Goal: Task Accomplishment & Management: Complete application form

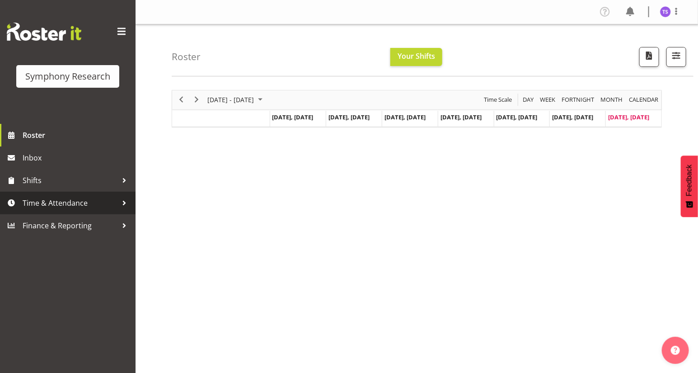
click at [61, 203] on span "Time & Attendance" at bounding box center [70, 203] width 95 height 14
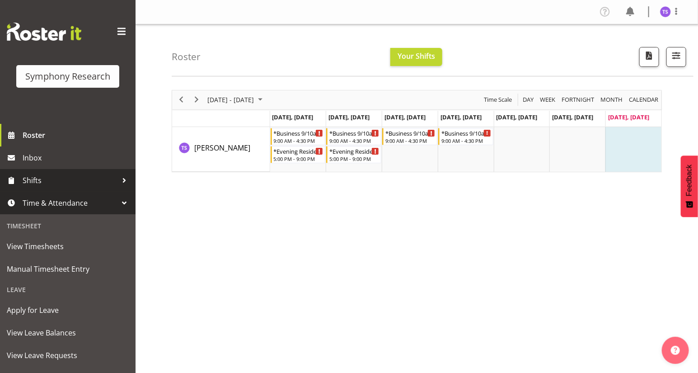
click at [32, 181] on span "Shifts" at bounding box center [70, 180] width 95 height 14
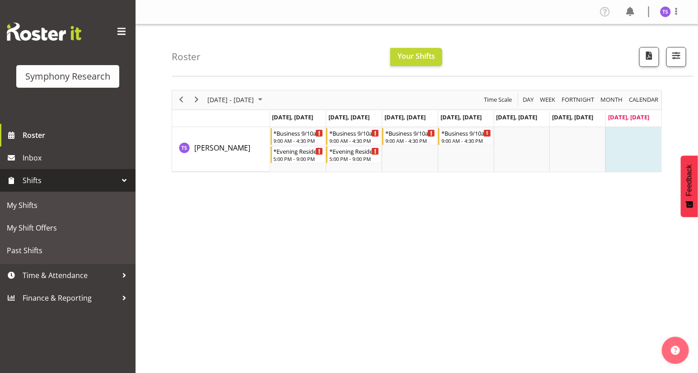
click at [28, 182] on span "Shifts" at bounding box center [70, 180] width 95 height 14
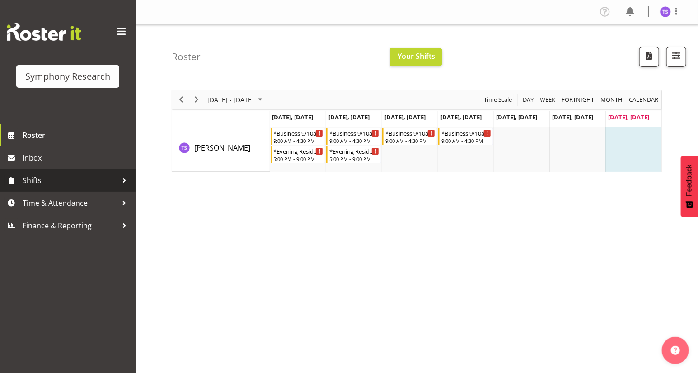
click at [30, 183] on span "Shifts" at bounding box center [70, 180] width 95 height 14
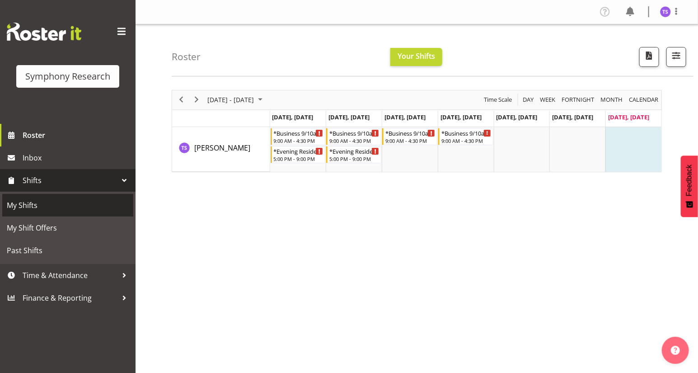
click at [28, 209] on span "My Shifts" at bounding box center [68, 205] width 122 height 14
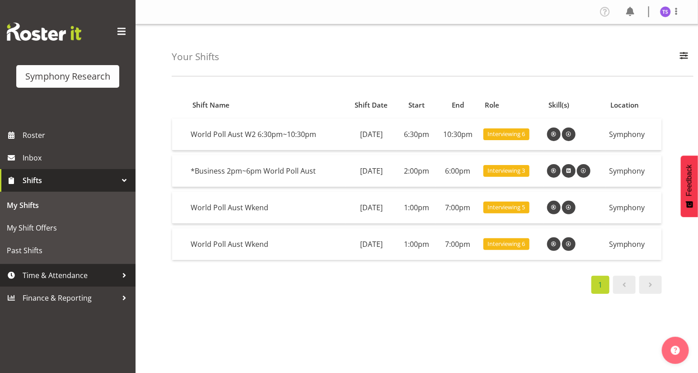
click at [66, 277] on span "Time & Attendance" at bounding box center [70, 275] width 95 height 14
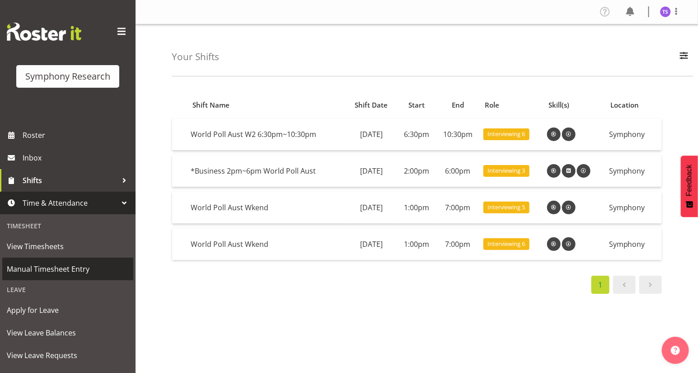
click at [54, 269] on span "Manual Timesheet Entry" at bounding box center [68, 269] width 122 height 14
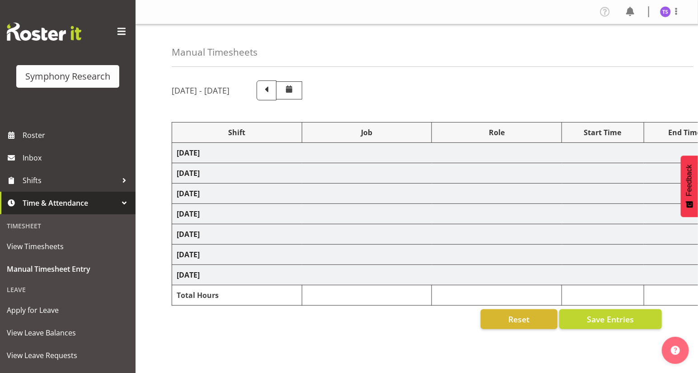
select select
select select "10587"
select select "47"
select select
select select "10587"
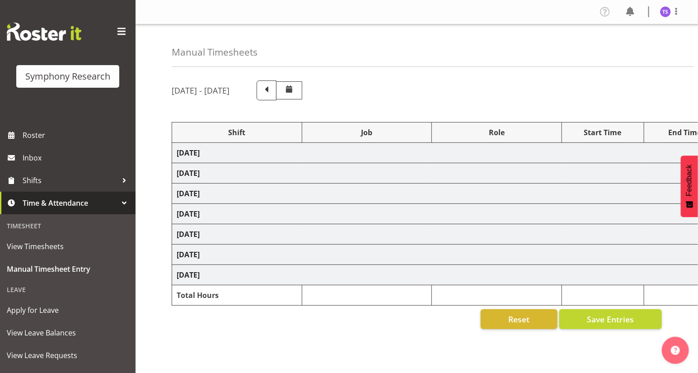
select select "47"
select select
select select "10587"
select select "47"
select select
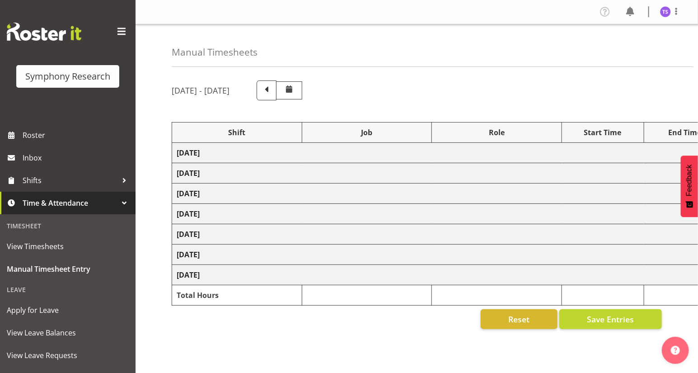
select select "10587"
select select "47"
select select
select select "10587"
select select "47"
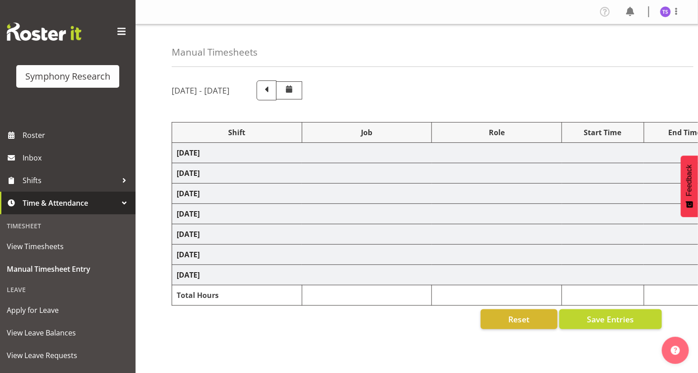
select select
select select "10587"
select select "47"
select select "48116"
select select "10575"
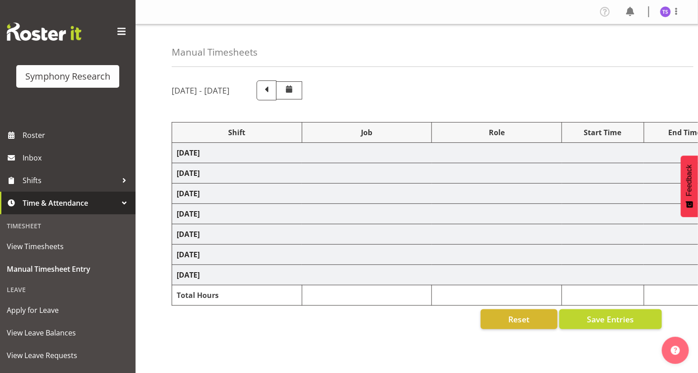
select select "47"
select select "41604"
select select "10499"
select select "41604"
select select "10499"
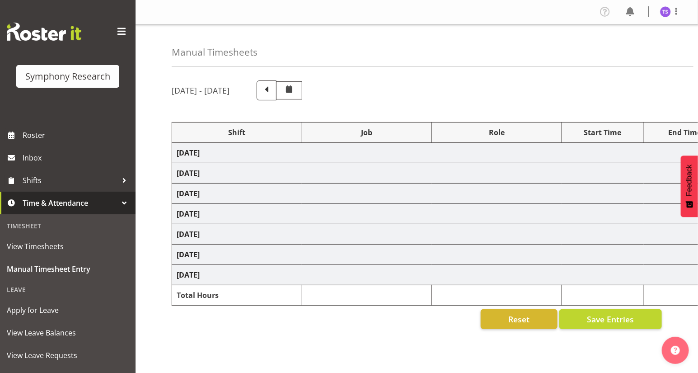
select select "56692"
select select "10499"
select select "47"
select select "56692"
select select "10499"
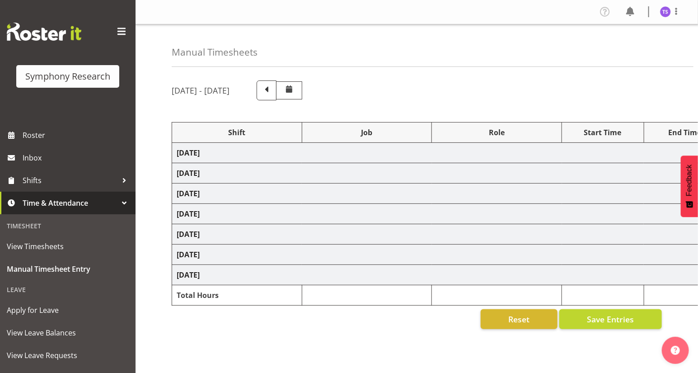
select select "47"
select select "43777"
select select "10732"
select select "47"
select select "11547"
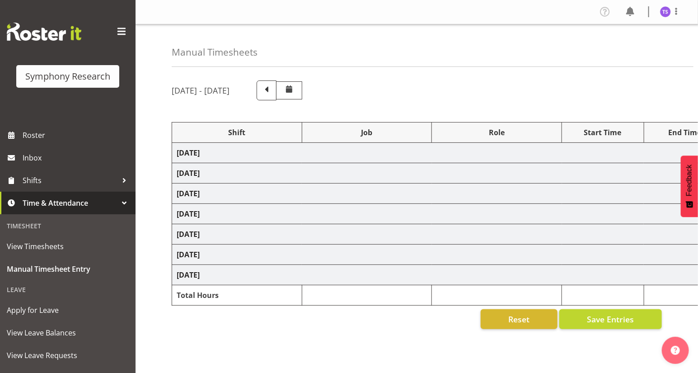
select select "10499"
select select "47"
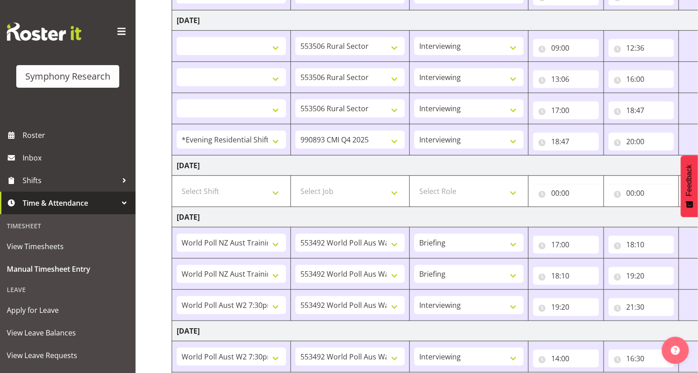
scroll to position [434, 0]
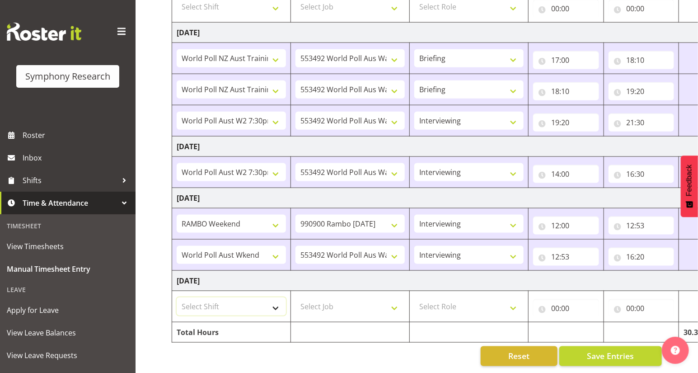
click at [274, 303] on select "Select Shift !!Weekend Residential (Roster IT Shift Label) *Business 9/10am ~ 4…" at bounding box center [231, 306] width 109 height 18
select select "11547"
click at [177, 297] on select "Select Shift !!Weekend Residential (Roster IT Shift Label) *Business 9/10am ~ 4…" at bounding box center [231, 306] width 109 height 18
select select
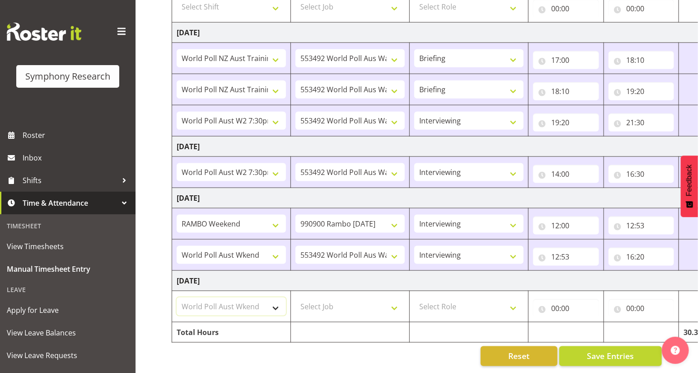
select select
click at [393, 303] on select "Select Job 550060 IF Admin 553492 World Poll Aus Wave 2 Main 2025 553493 World …" at bounding box center [349, 306] width 109 height 18
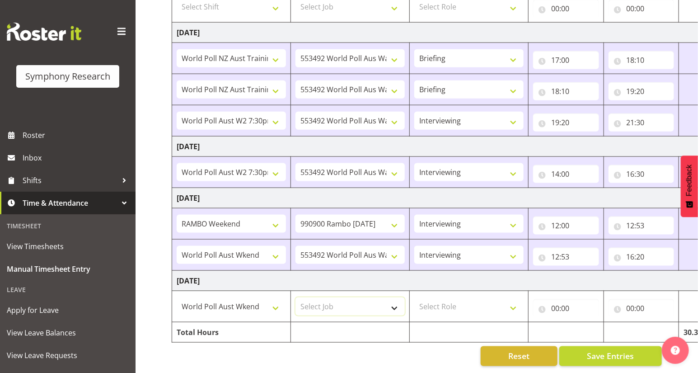
select select "10499"
click at [295, 297] on select "Select Job 550060 IF Admin 553492 World Poll Aus Wave 2 Main 2025 553493 World …" at bounding box center [349, 306] width 109 height 18
select select
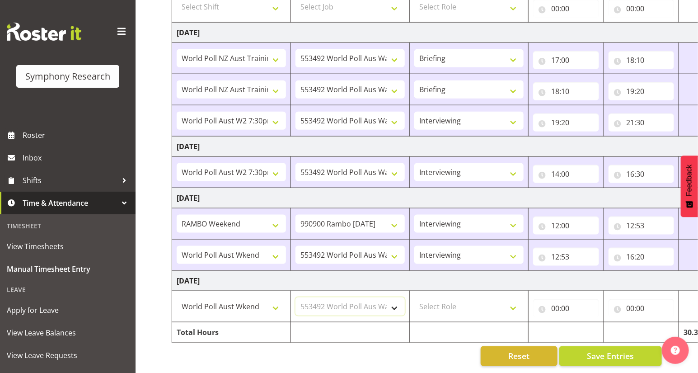
select select
click at [512, 303] on select "Select Role Briefing Interviewing" at bounding box center [468, 306] width 109 height 18
select select "47"
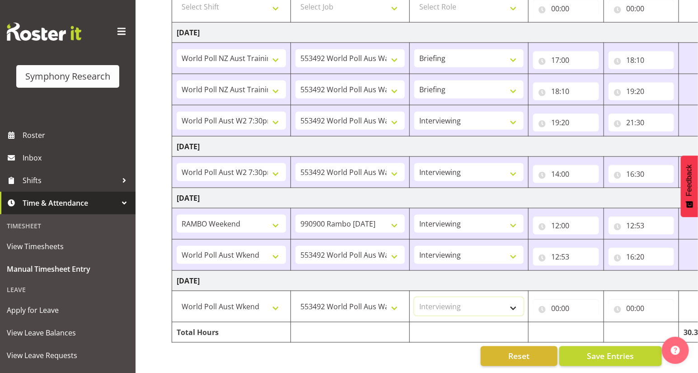
click at [414, 297] on select "Select Role Briefing Interviewing" at bounding box center [468, 306] width 109 height 18
select select
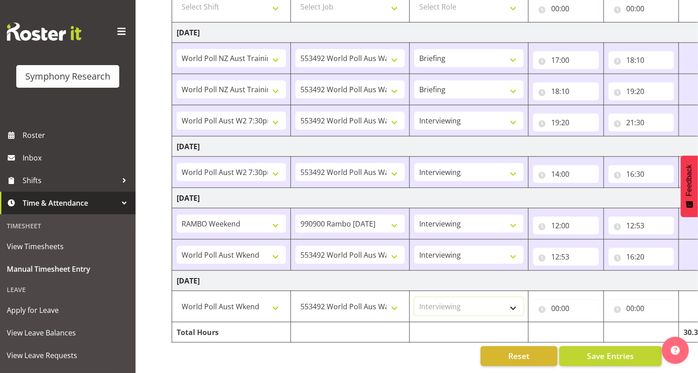
select select
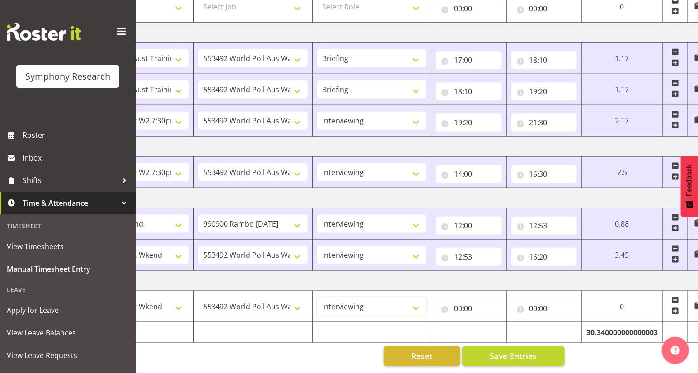
scroll to position [0, 106]
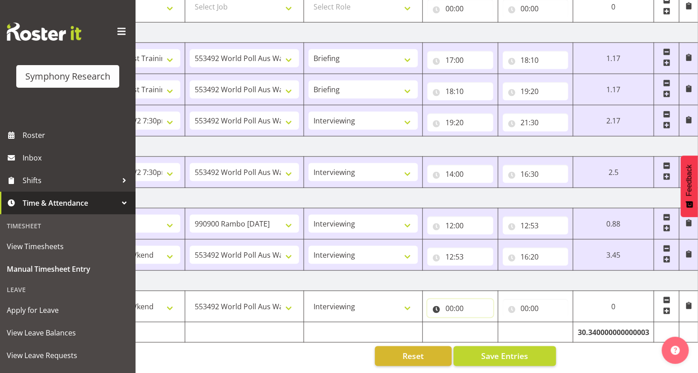
click at [448, 304] on input "00:00" at bounding box center [460, 308] width 66 height 18
click at [484, 325] on select "00 01 02 03 04 05 06 07 08 09 10 11 12 13 14 15 16 17 18 19 20 21 22 23" at bounding box center [489, 331] width 20 height 18
select select "13"
click at [499, 322] on select "00 01 02 03 04 05 06 07 08 09 10 11 12 13 14 15 16 17 18 19 20 21 22 23" at bounding box center [489, 331] width 20 height 18
select select
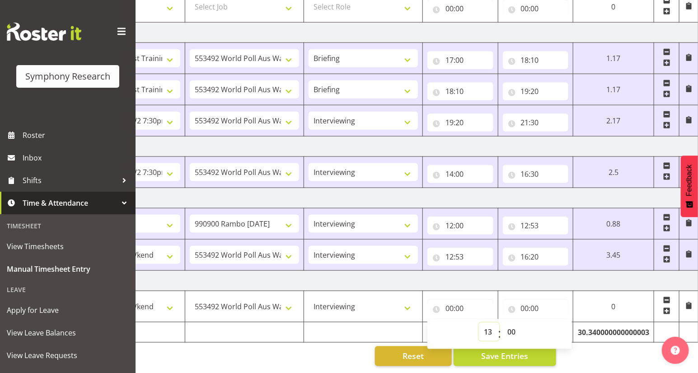
select select
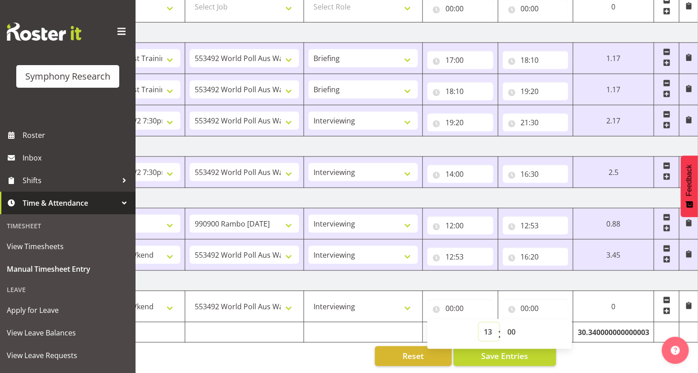
type input "13:00"
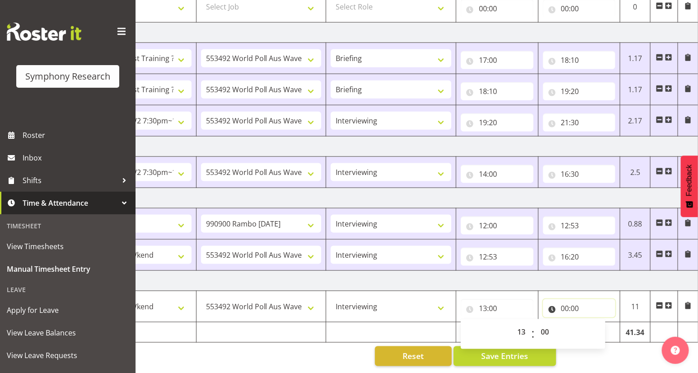
click at [564, 304] on input "00:00" at bounding box center [579, 308] width 73 height 18
click at [602, 327] on select "00 01 02 03 04 05 06 07 08 09 10 11 12 13 14 15 16 17 18 19 20 21 22 23" at bounding box center [604, 331] width 20 height 18
select select "16"
click at [594, 322] on select "00 01 02 03 04 05 06 07 08 09 10 11 12 13 14 15 16 17 18 19 20 21 22 23" at bounding box center [604, 331] width 20 height 18
select select
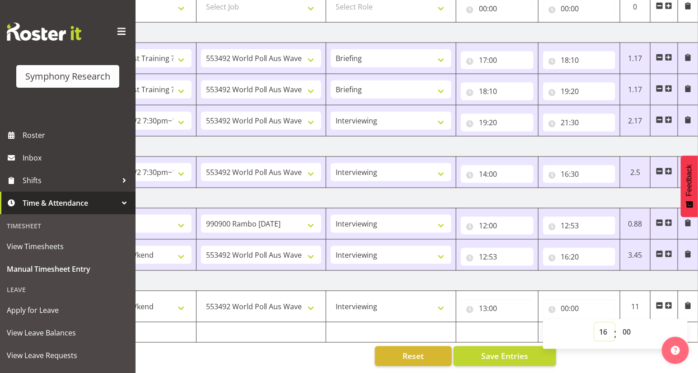
select select
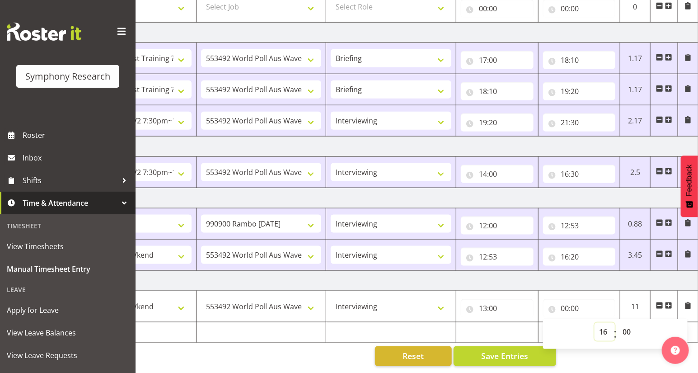
type input "16:00"
click at [508, 350] on span "Save Entries" at bounding box center [504, 356] width 47 height 12
select select
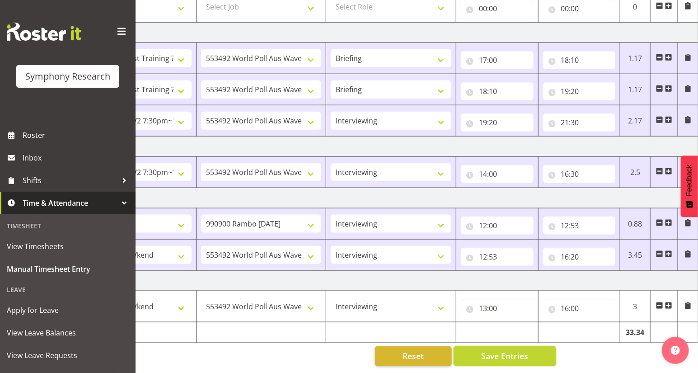
select select
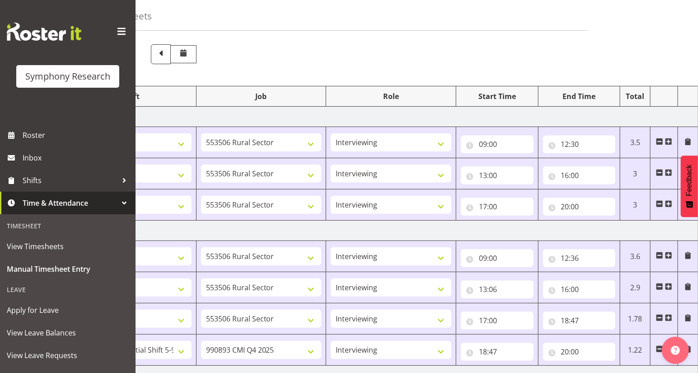
scroll to position [23, 0]
